Goal: Navigation & Orientation: Find specific page/section

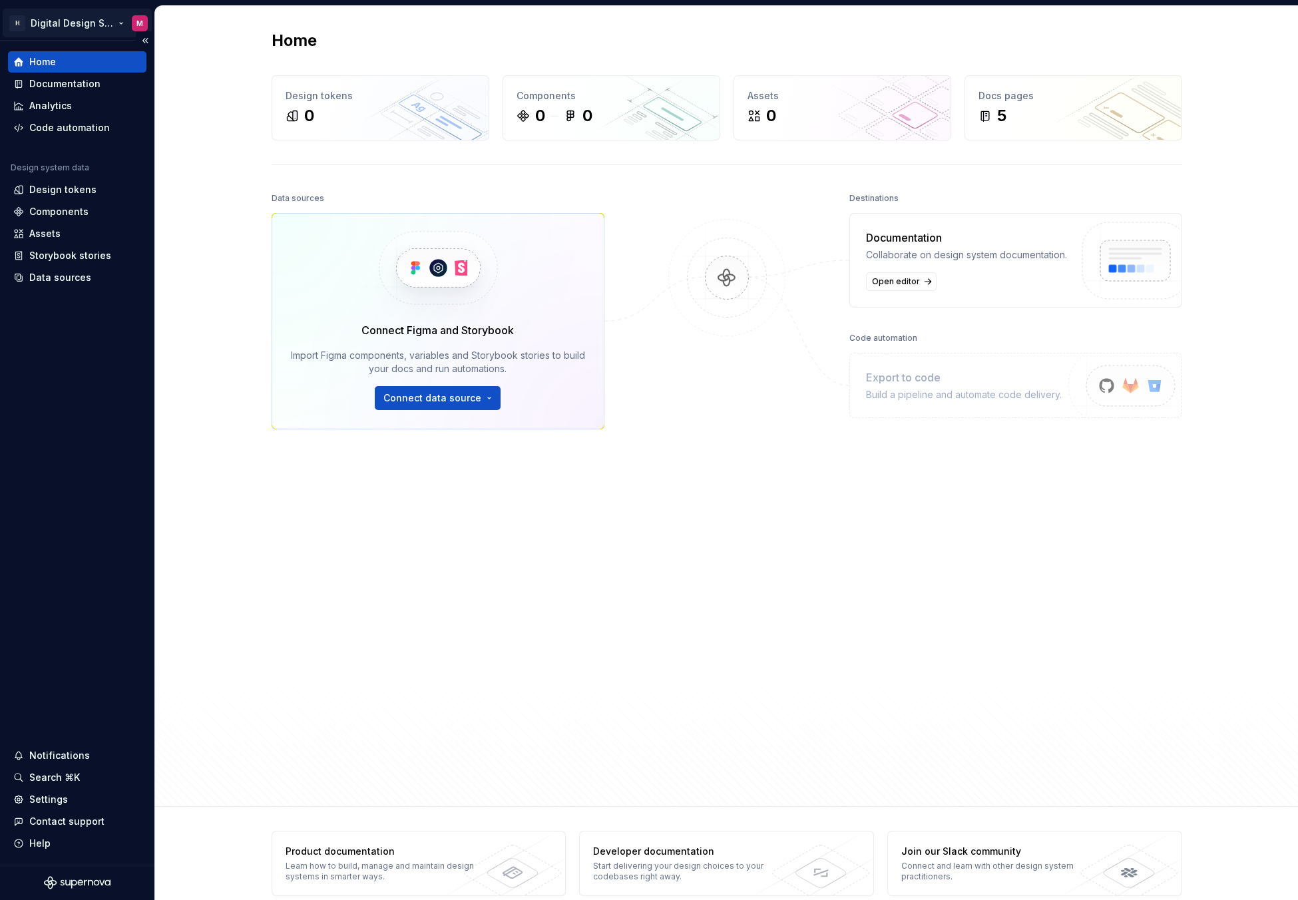
click at [111, 19] on html "H Digital Design System M Home Documentation Analytics Code automation Design s…" at bounding box center [649, 450] width 1298 height 900
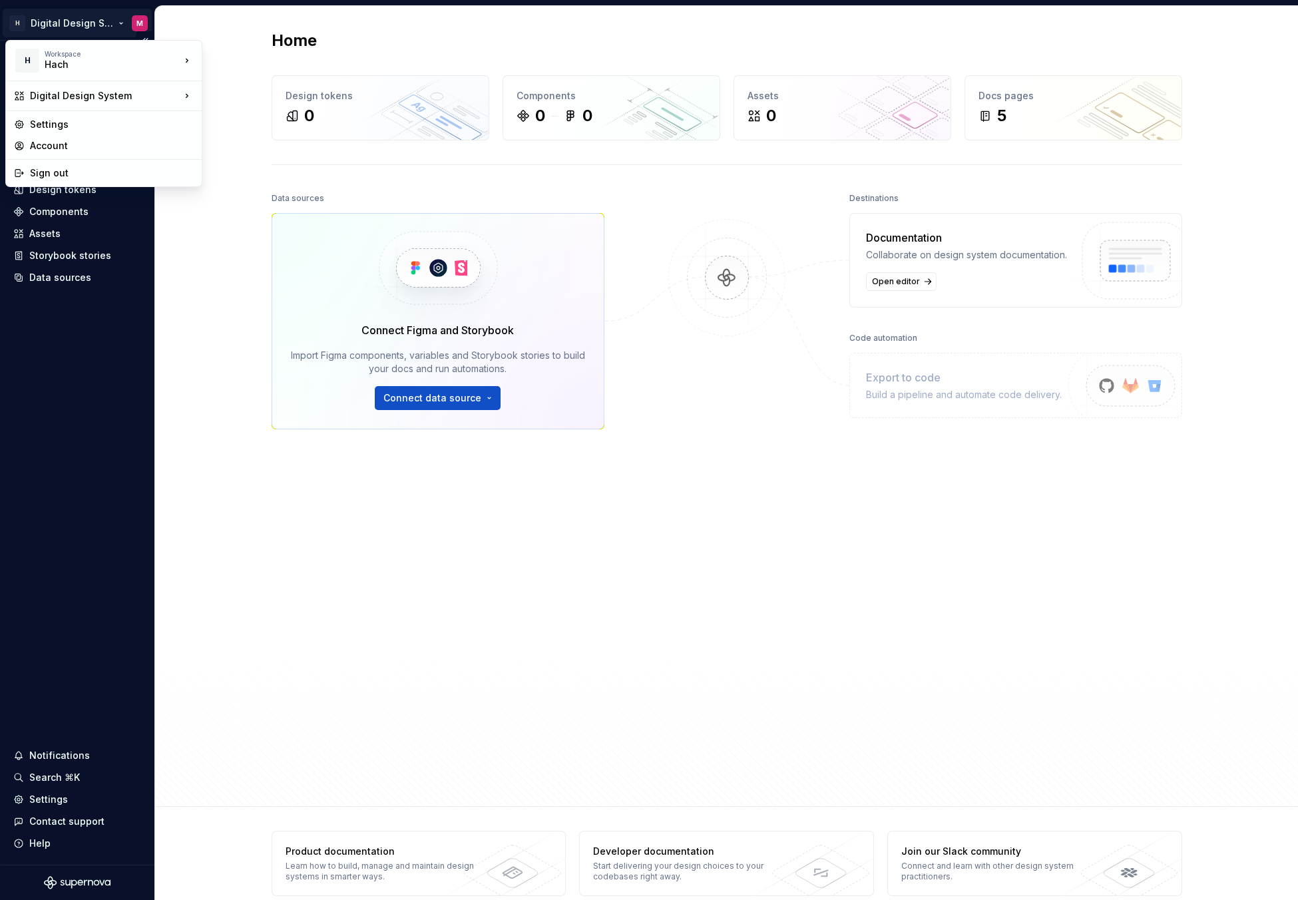
click at [139, 22] on html "H Digital Design System M Home Documentation Analytics Code automation Design s…" at bounding box center [649, 450] width 1298 height 900
click at [50, 64] on div "Hach" at bounding box center [101, 64] width 113 height 13
click at [49, 101] on div "Digital Design System" at bounding box center [105, 95] width 150 height 13
click at [48, 147] on div "Account" at bounding box center [112, 145] width 164 height 13
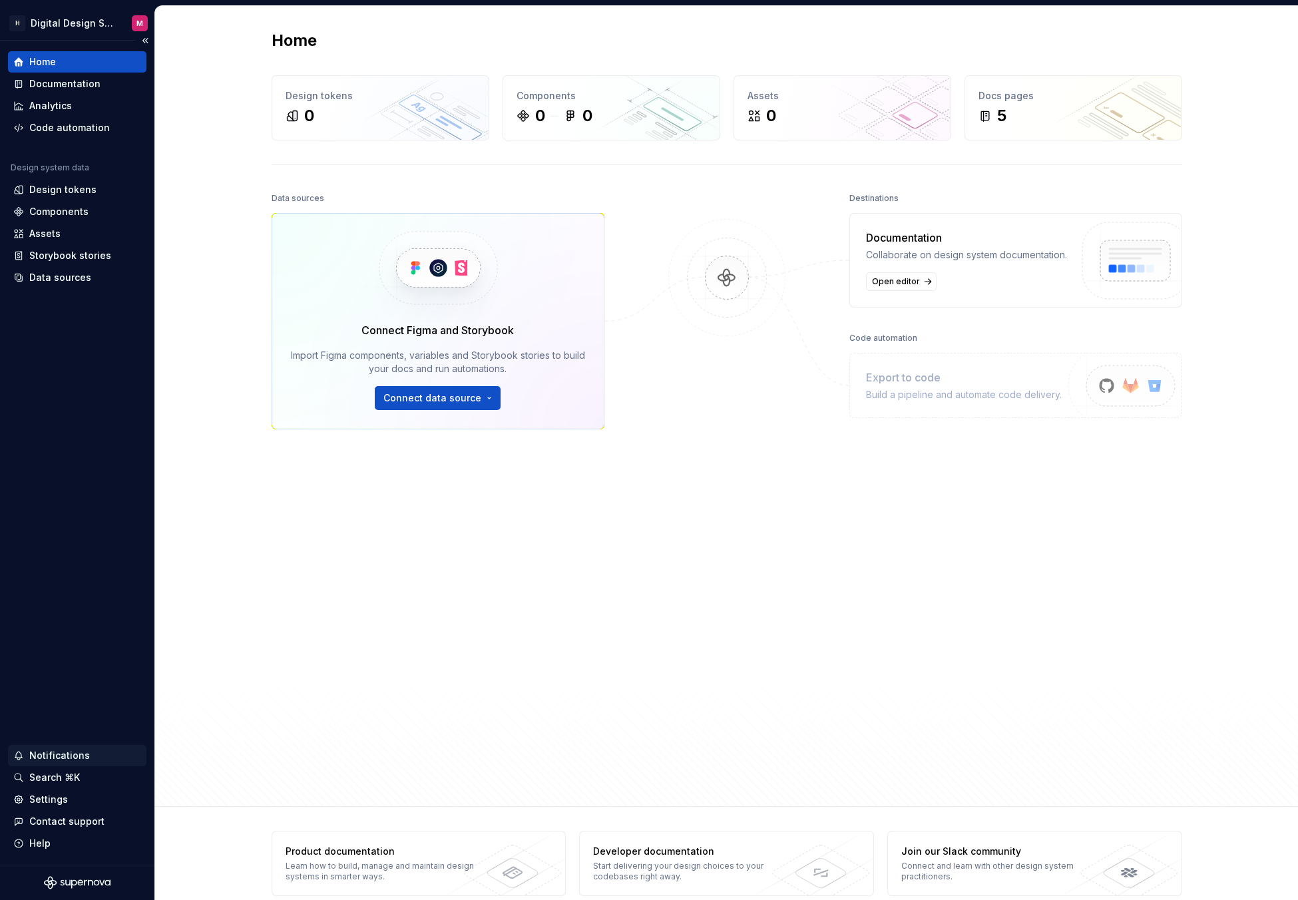
click at [55, 755] on div "Notifications" at bounding box center [59, 755] width 61 height 13
click at [50, 795] on html "H Digital Design System M Home Documentation Analytics Code automation Design s…" at bounding box center [649, 450] width 1298 height 900
click at [48, 800] on div "Settings" at bounding box center [48, 799] width 39 height 13
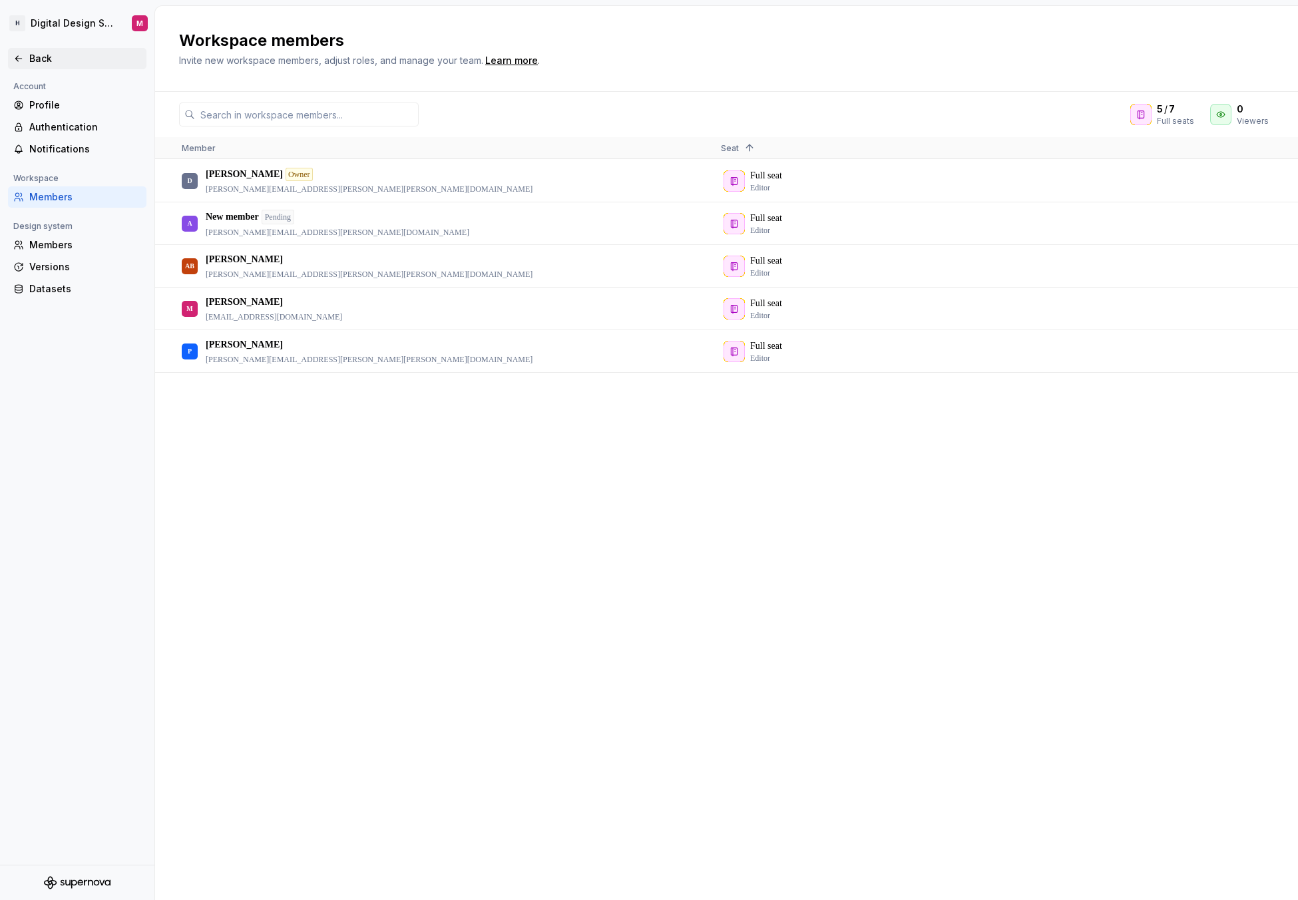
click at [34, 61] on div "Back" at bounding box center [85, 58] width 112 height 13
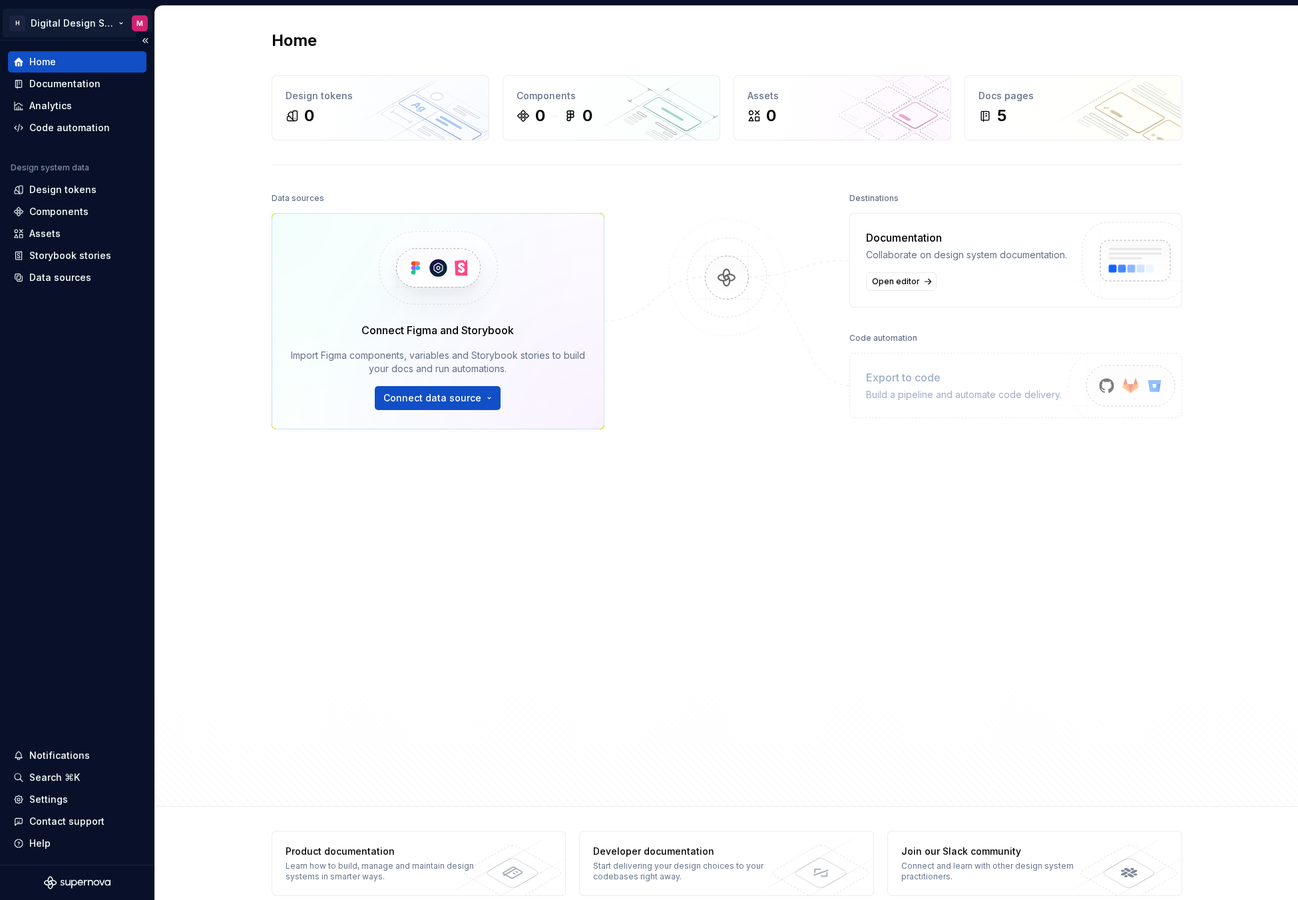
click at [64, 25] on html "H Digital Design System M Home Documentation Analytics Code automation Design s…" at bounding box center [649, 450] width 1298 height 900
